Goal: Transaction & Acquisition: Book appointment/travel/reservation

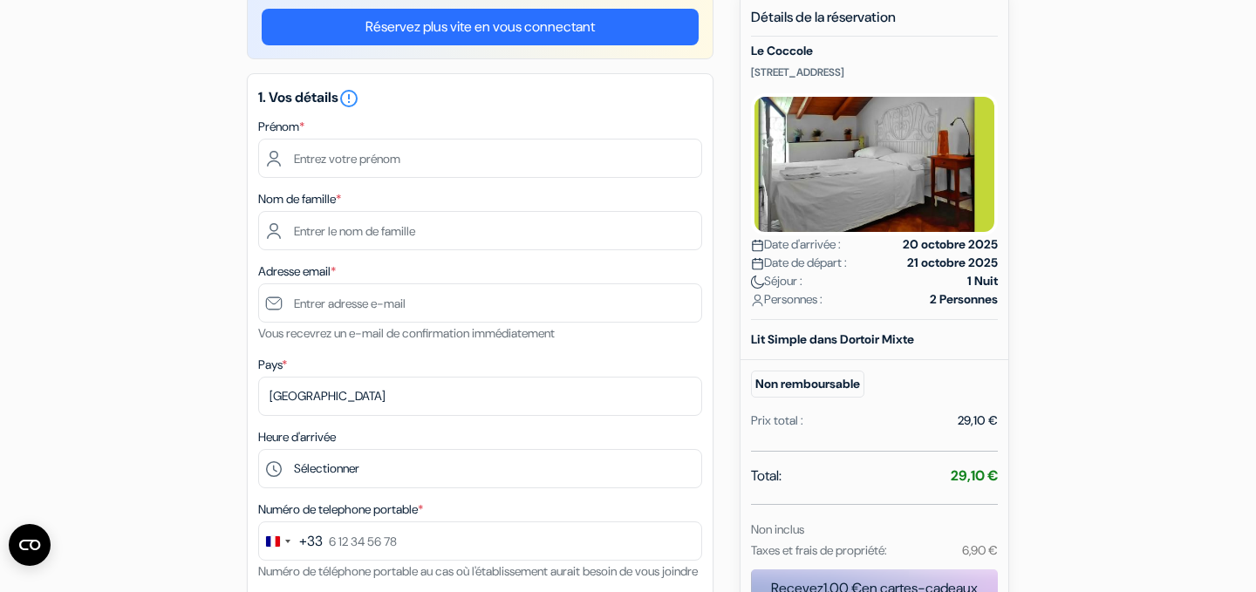
scroll to position [157, 0]
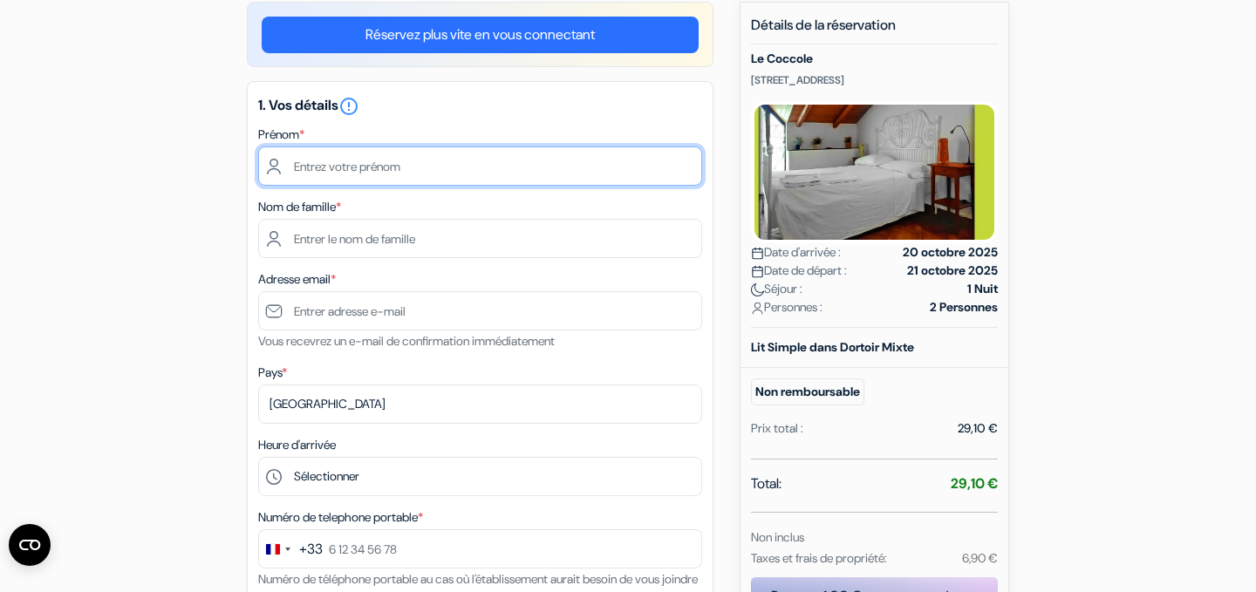
click at [448, 163] on input "text" at bounding box center [480, 166] width 444 height 39
type input "Lucile"
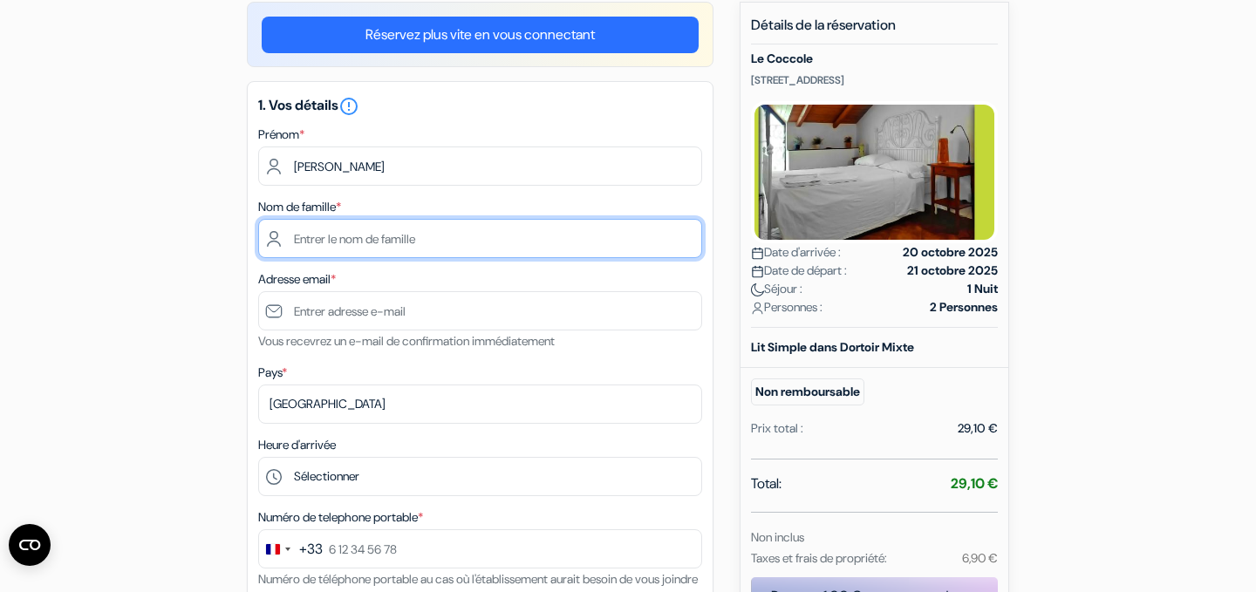
click at [386, 238] on input "text" at bounding box center [480, 238] width 444 height 39
type input "Ometz"
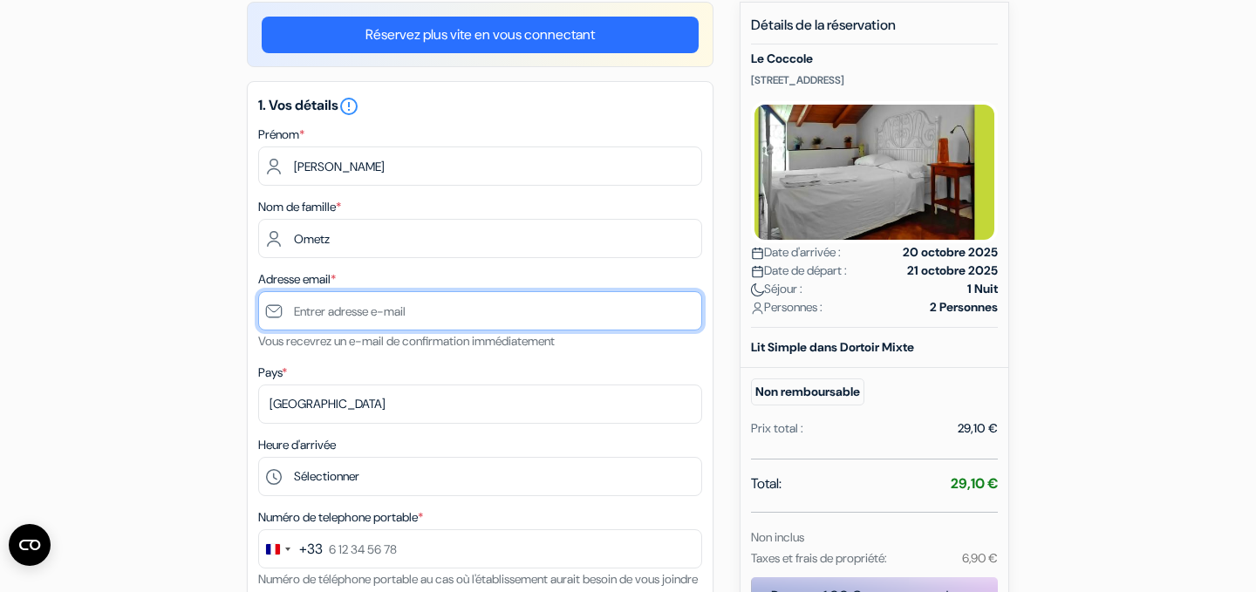
click at [312, 310] on input "text" at bounding box center [480, 310] width 444 height 39
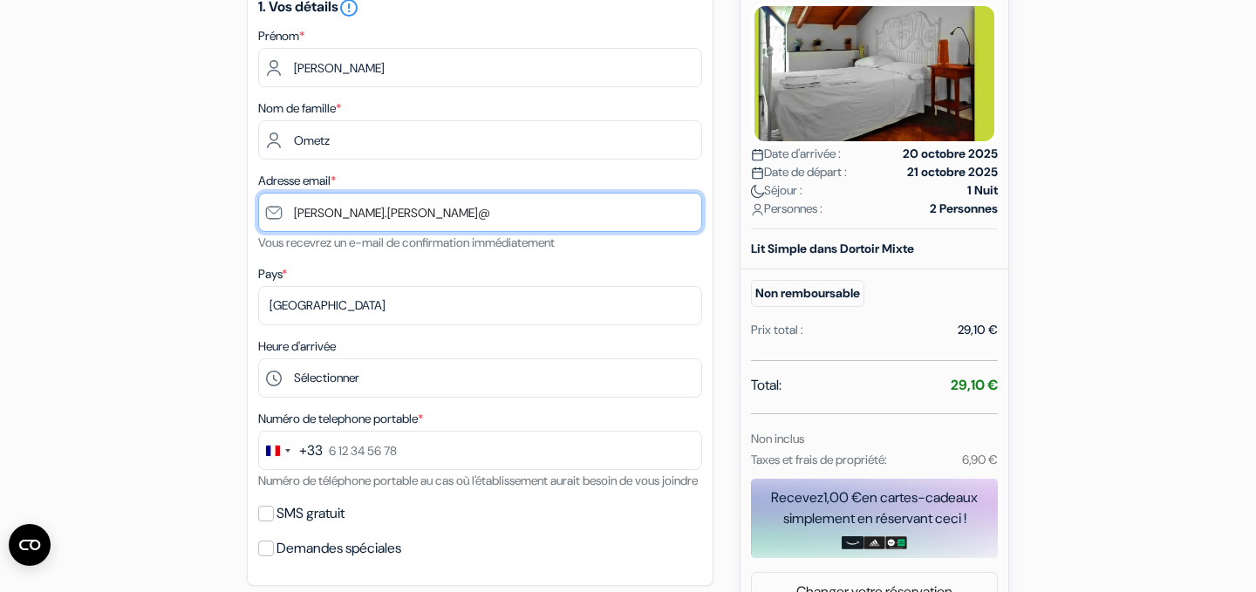
scroll to position [238, 0]
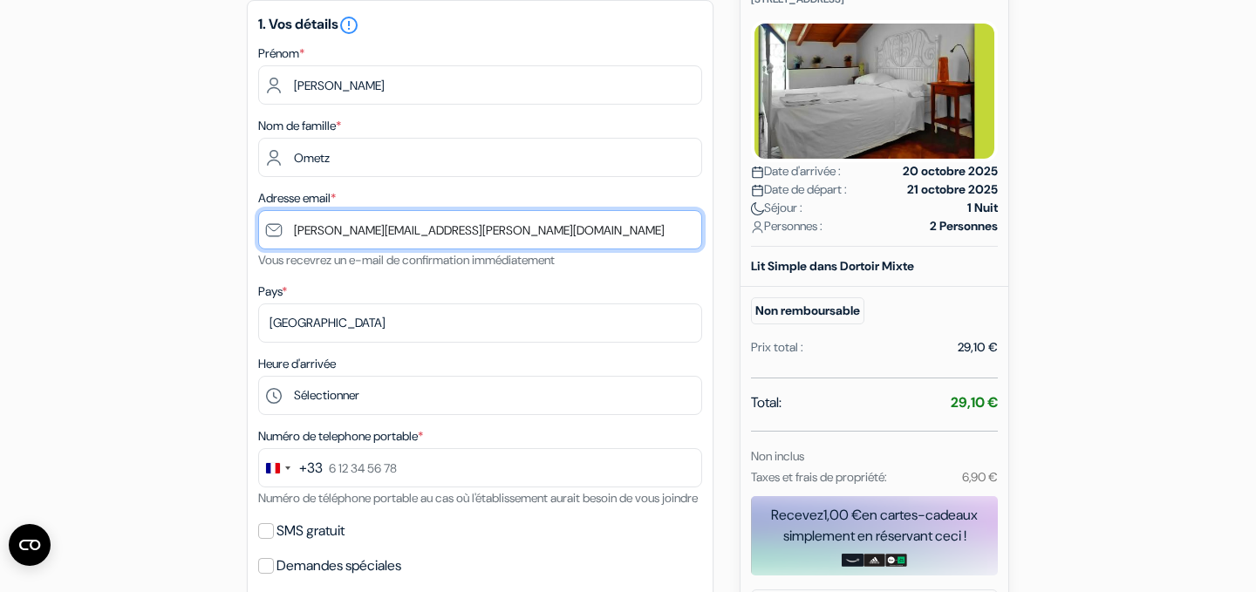
type input "[PERSON_NAME][EMAIL_ADDRESS][DOMAIN_NAME]"
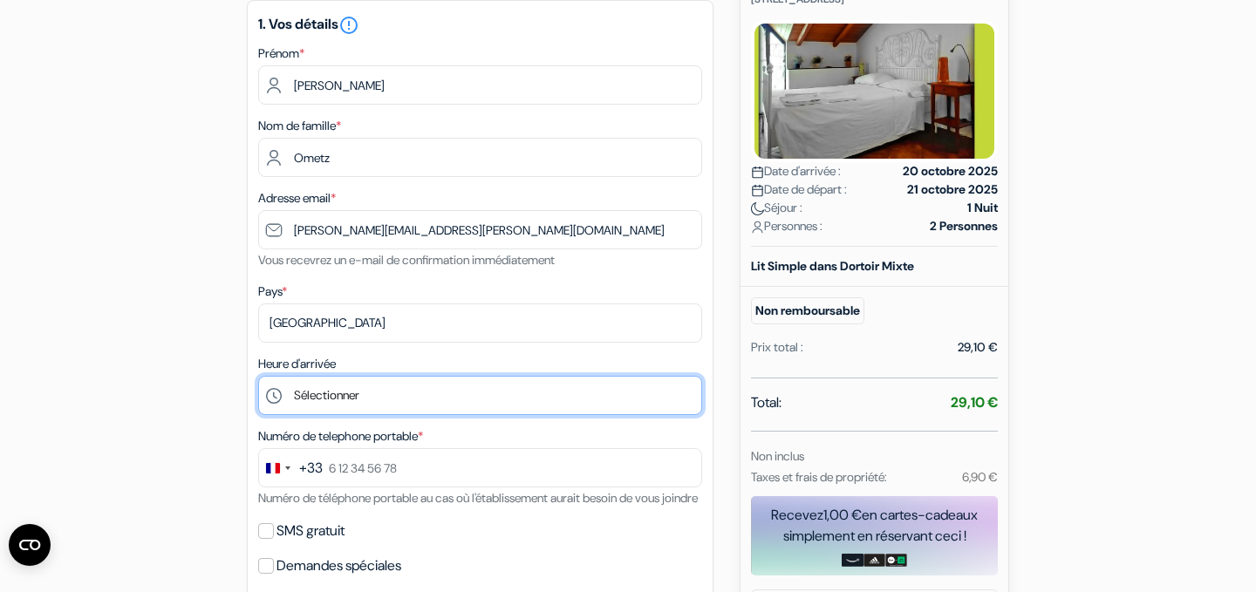
click at [352, 401] on select "Sélectionner 13:00 14:00 15:00 16:00 17:00 18:00 19:00 20:00 21:00 22:00 23:00 …" at bounding box center [480, 395] width 444 height 39
select select "13"
click at [258, 378] on select "Sélectionner 13:00 14:00 15:00 16:00 17:00 18:00 19:00 20:00 21:00 22:00 23:00 …" at bounding box center [480, 395] width 444 height 39
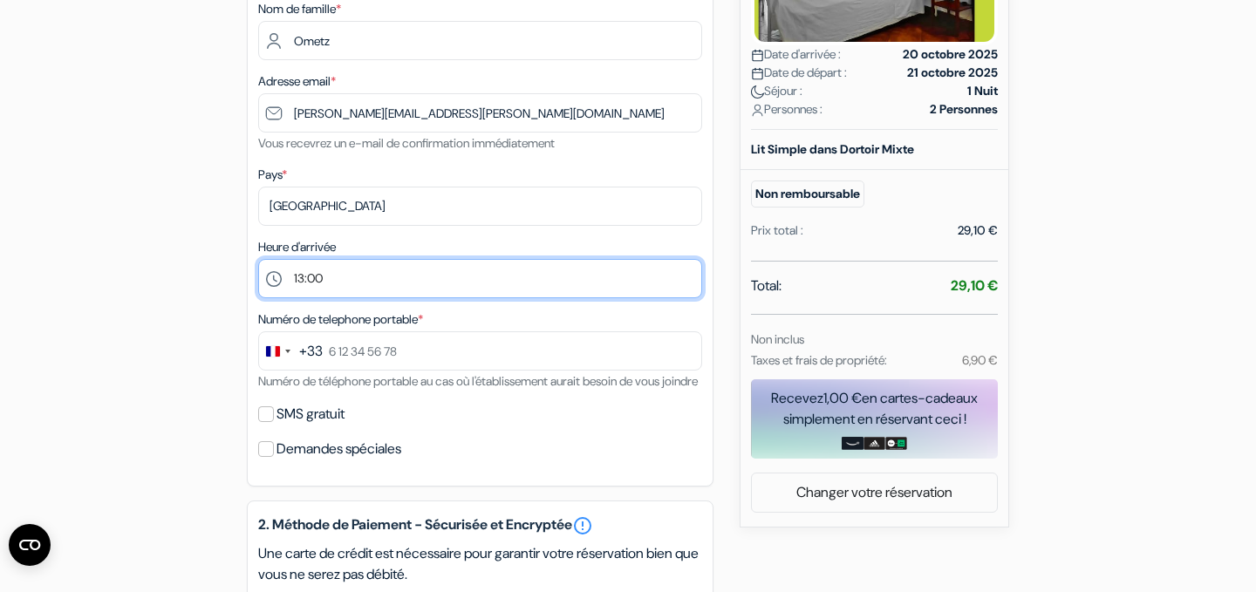
scroll to position [364, 0]
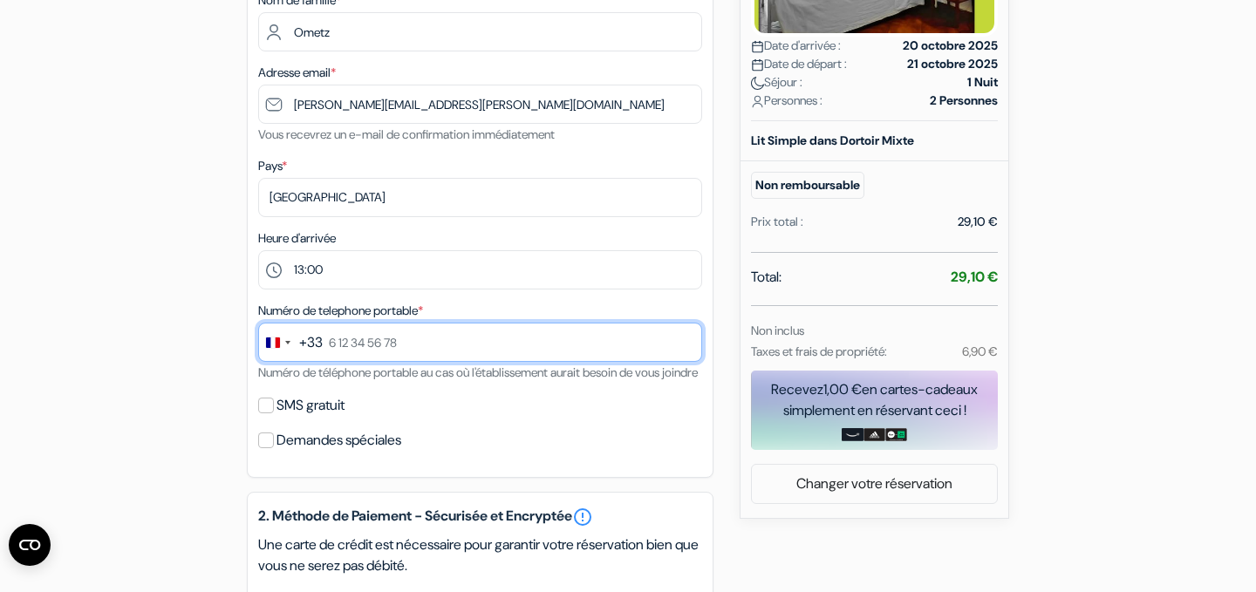
click at [331, 345] on input "text" at bounding box center [480, 342] width 444 height 39
type input "0"
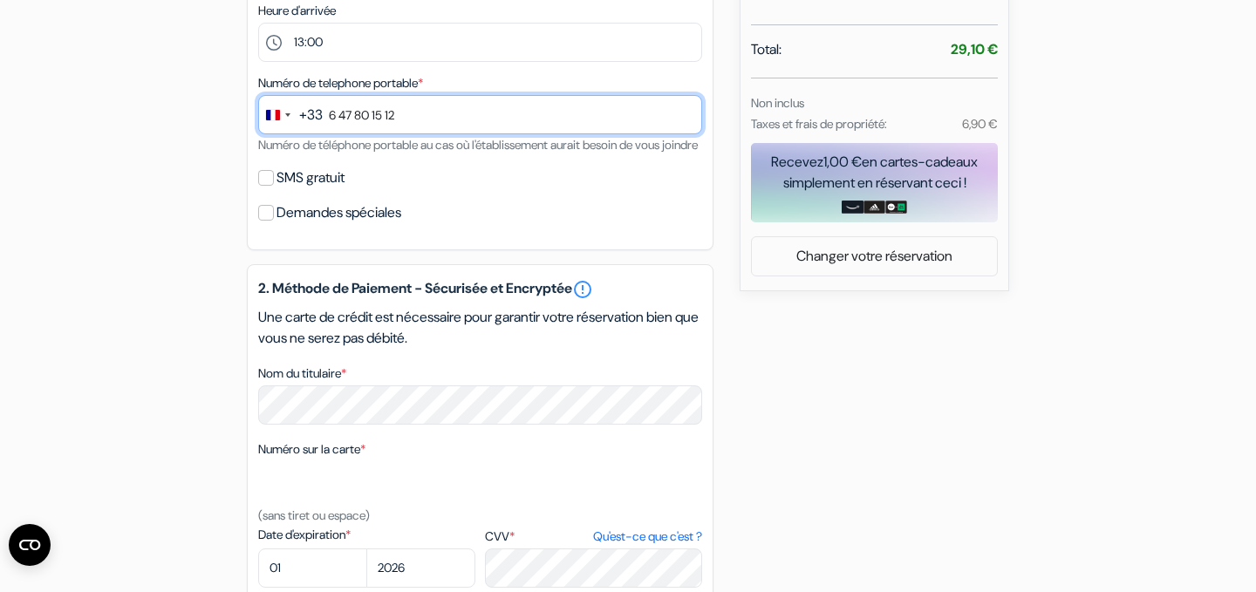
scroll to position [686, 0]
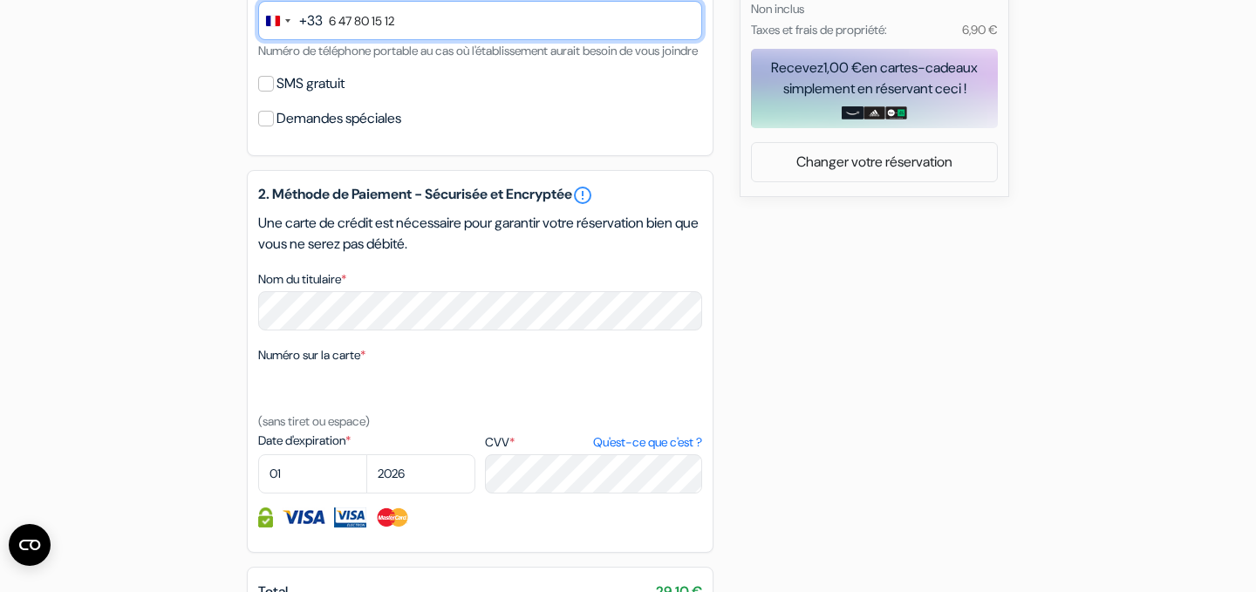
type input "6 47 80 15 12"
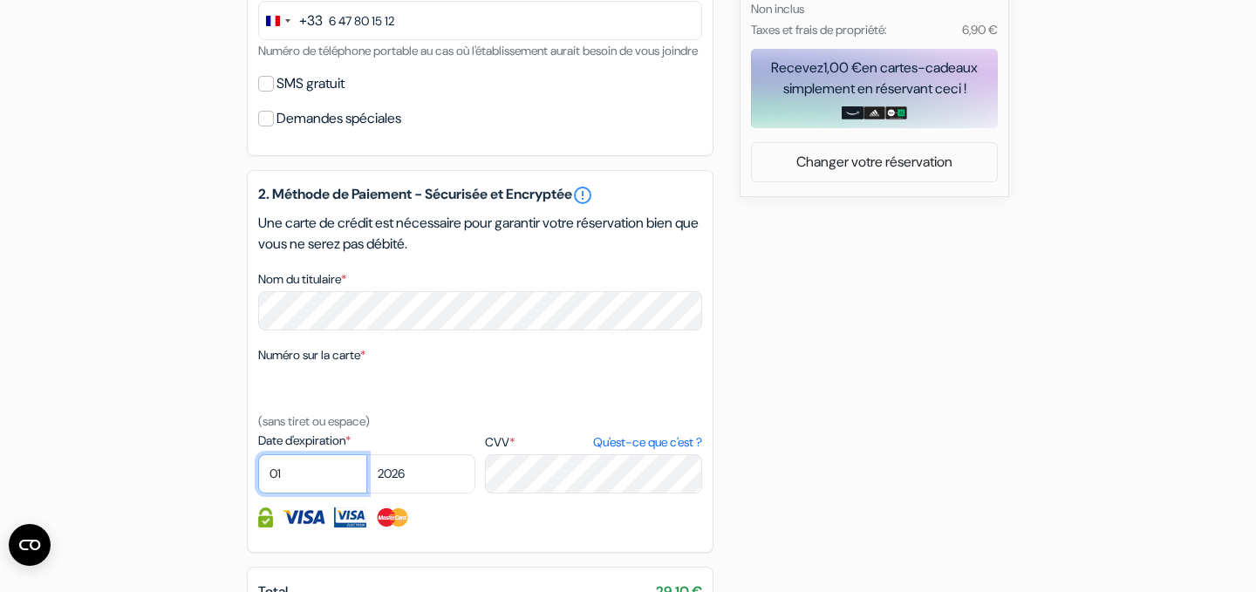
click at [299, 494] on select "01 02 03 04 05 06 07 08 09 10 11 12" at bounding box center [312, 473] width 109 height 39
select select "09"
click at [258, 479] on select "01 02 03 04 05 06 07 08 09 10 11 12" at bounding box center [312, 473] width 109 height 39
click at [417, 494] on select "2025 2026 2027 2028 2029 2030 2031 2032 2033 2034 2035 2036 2037 2038 2039 2040…" at bounding box center [420, 473] width 109 height 39
select select "2028"
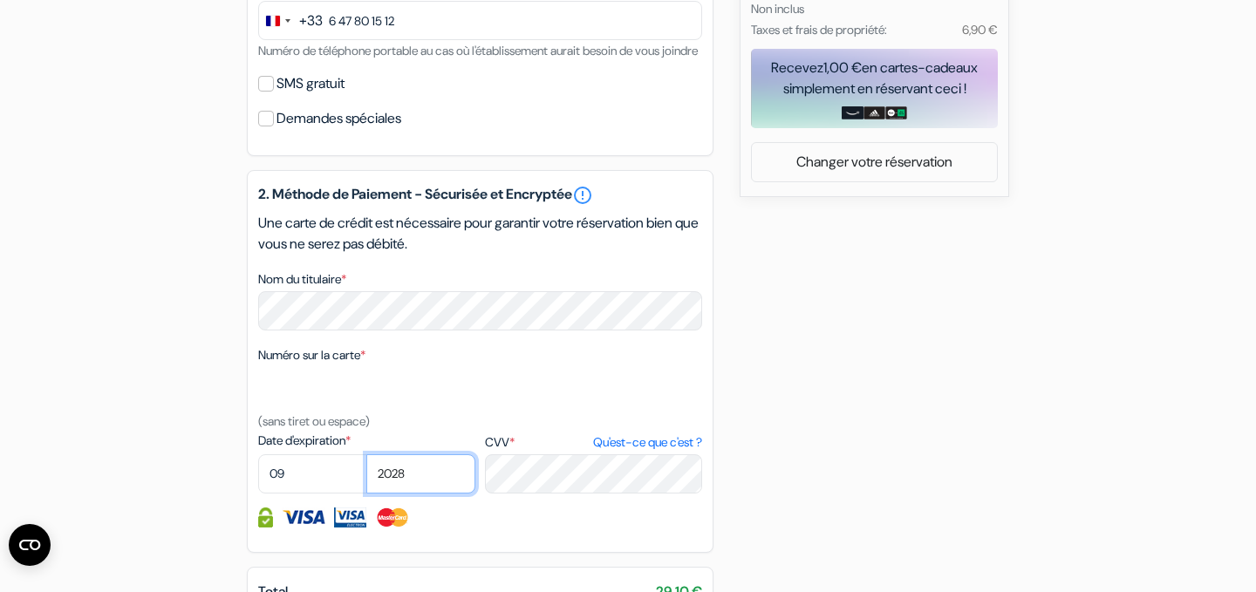
click at [366, 479] on select "2025 2026 2027 2028 2029 2030 2031 2032 2033 2034 2035 2036 2037 2038 2039 2040…" at bounding box center [420, 473] width 109 height 39
click at [937, 470] on div "add_box Le Coccole Via Juvara 9, Sicile, Italie Détails de l'établissement X Le…" at bounding box center [627, 146] width 1151 height 1347
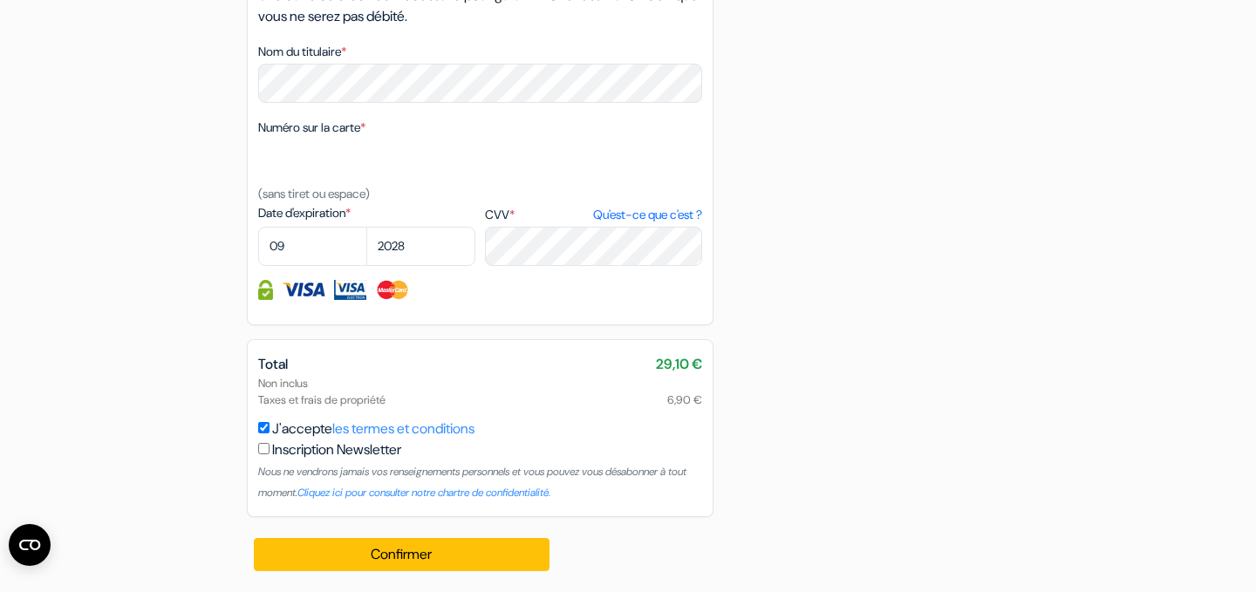
scroll to position [939, 0]
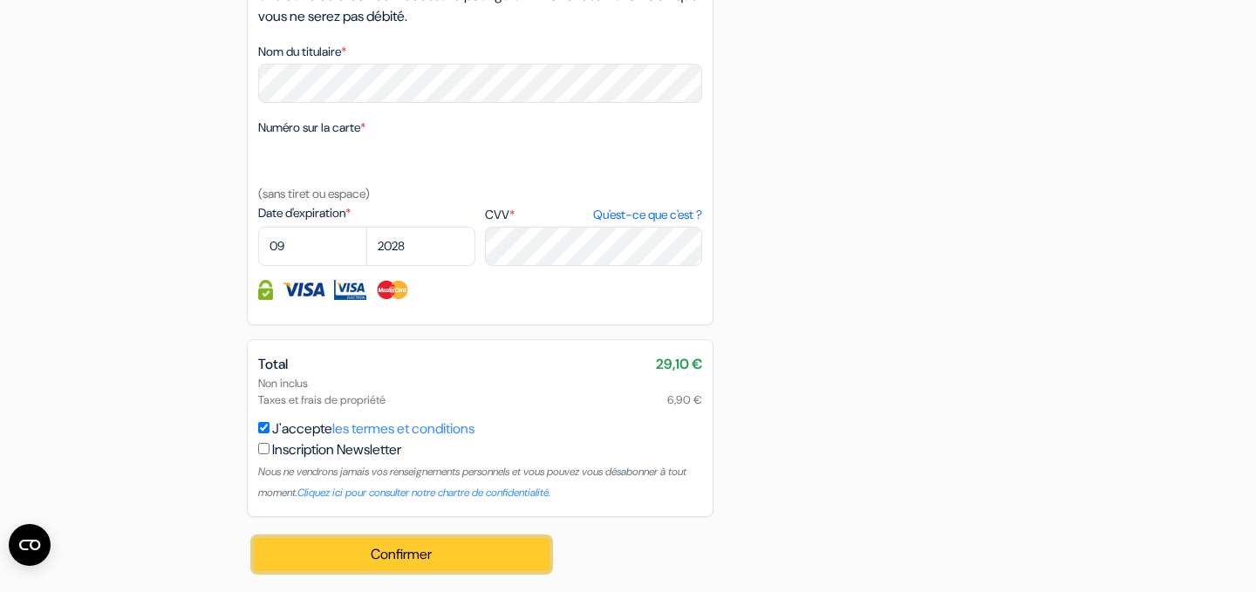
click at [475, 560] on button "Confirmer Loading..." at bounding box center [402, 554] width 296 height 33
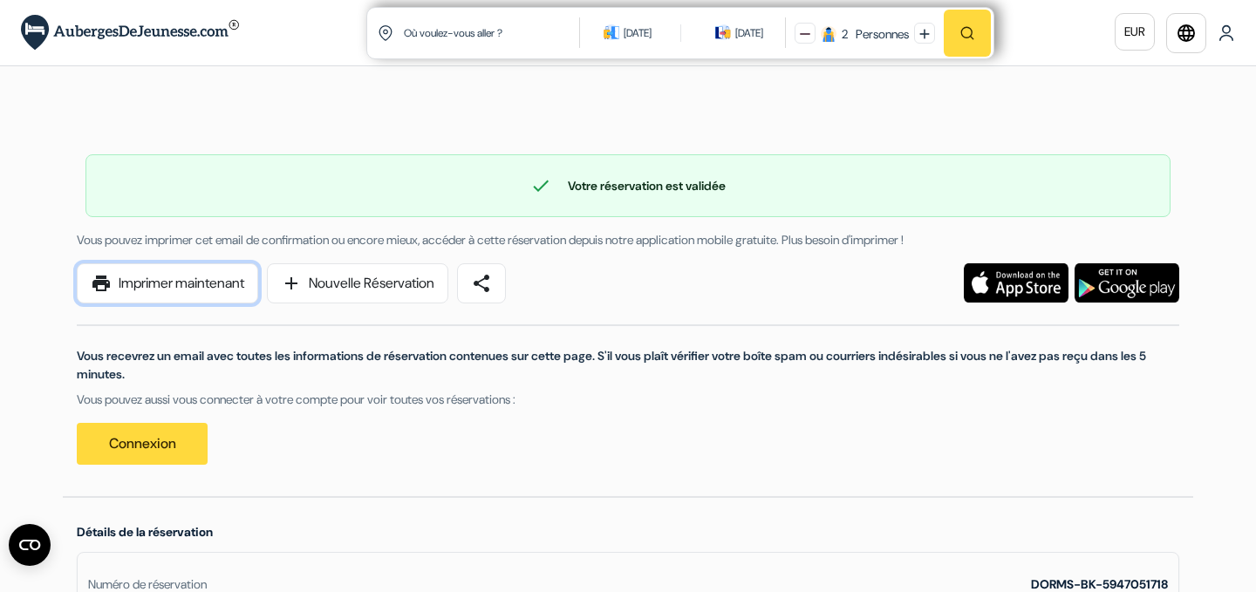
click at [142, 278] on link "print Imprimer maintenant" at bounding box center [167, 283] width 181 height 40
